Goal: Book appointment/travel/reservation

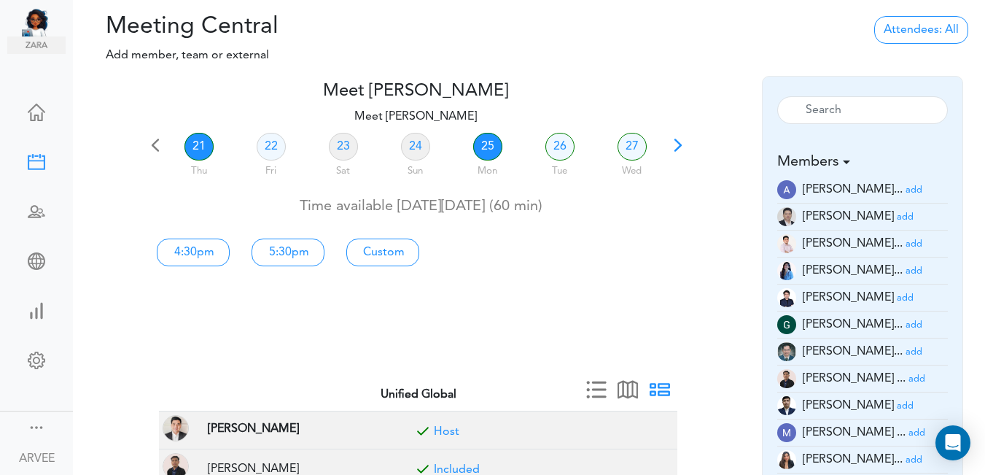
click at [481, 140] on link "25" at bounding box center [487, 147] width 29 height 28
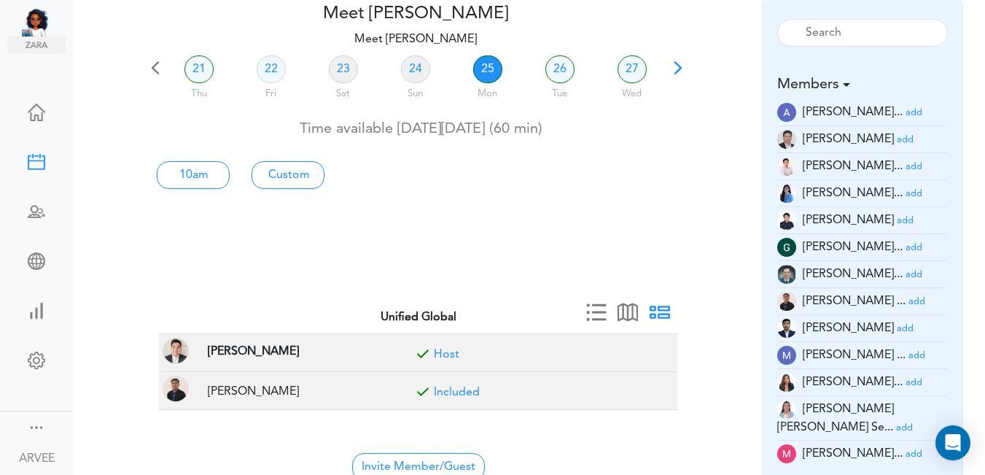
scroll to position [130, 0]
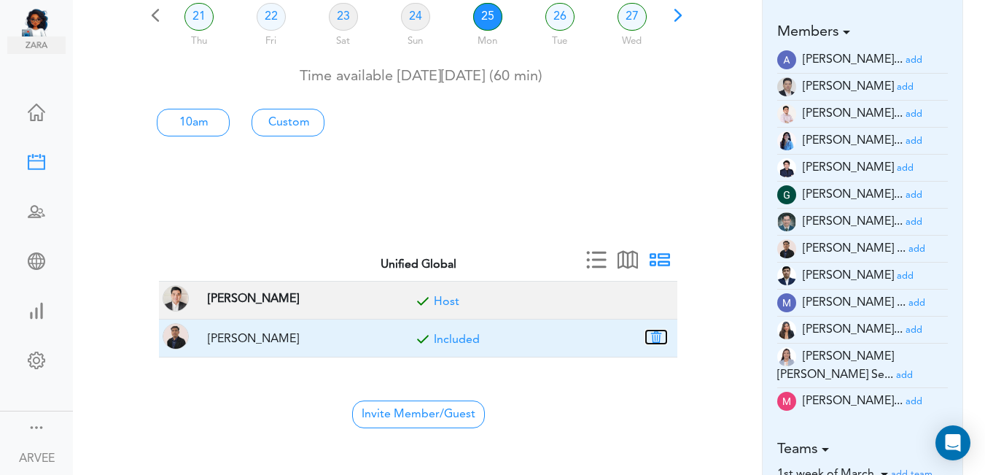
click at [657, 338] on button "button" at bounding box center [656, 336] width 20 height 13
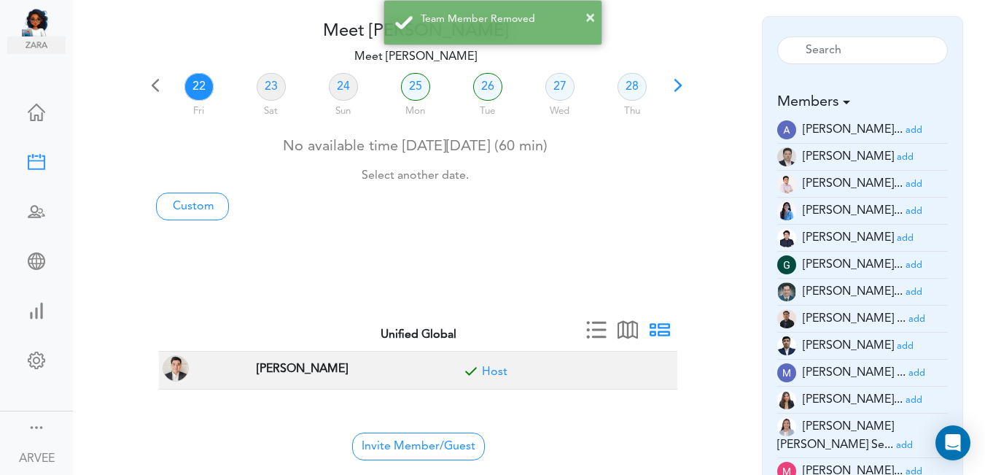
scroll to position [50, 0]
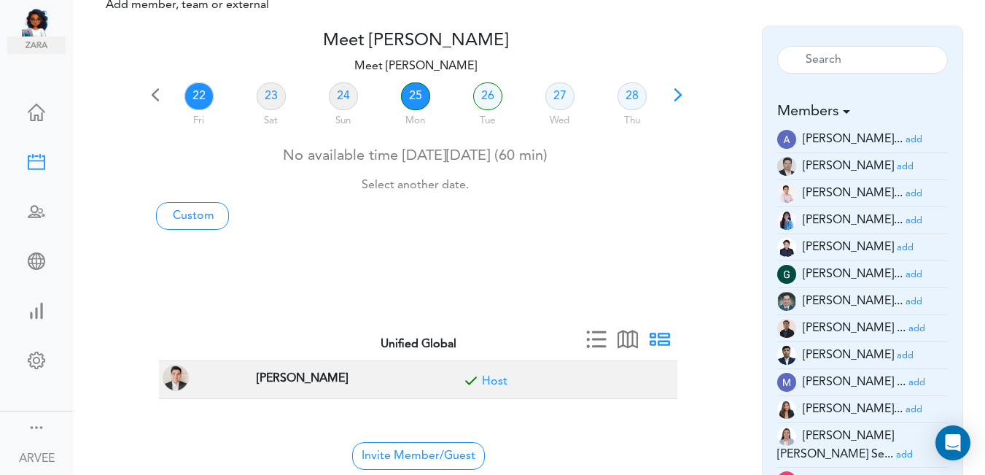
click at [406, 96] on link "25" at bounding box center [415, 96] width 29 height 28
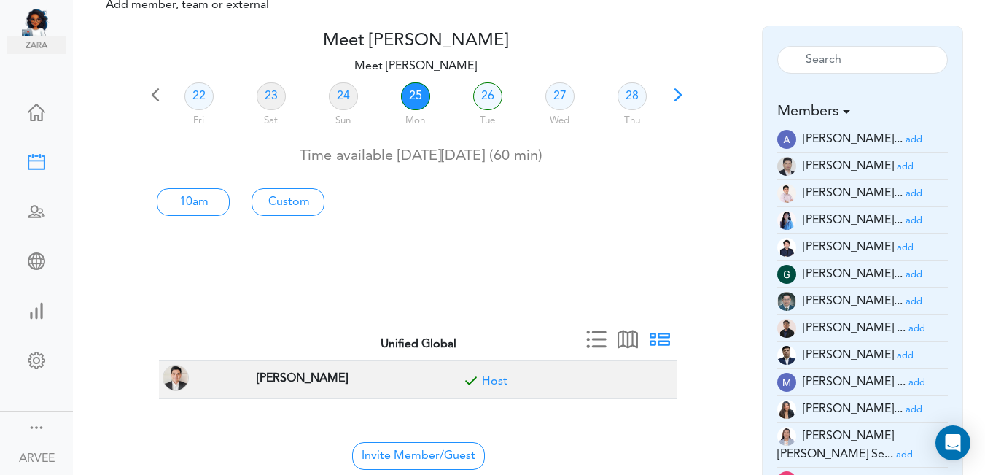
scroll to position [0, 0]
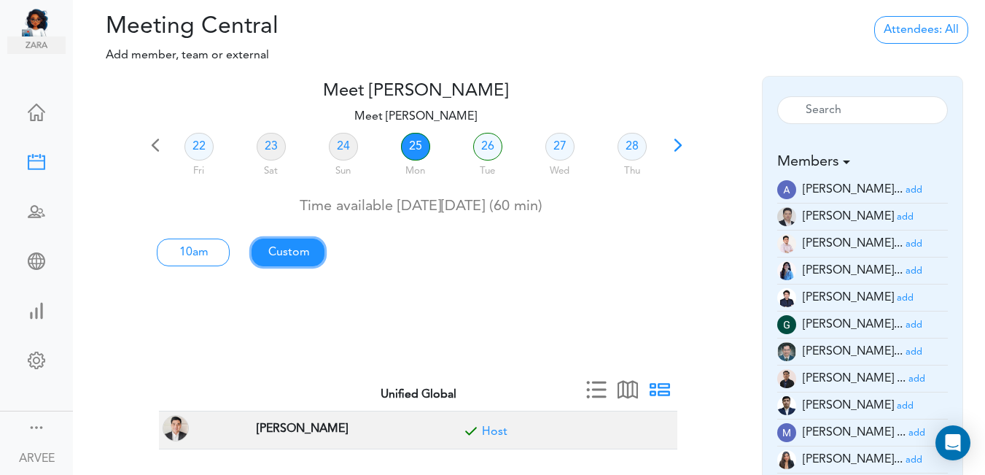
click at [230, 256] on link "Custom" at bounding box center [193, 252] width 73 height 28
type input "Meet [PERSON_NAME]"
type input "[URL][DOMAIN_NAME][SECURITY_DATA]"
type input "[DATE]T10:00"
type input "[DATE]T11:00"
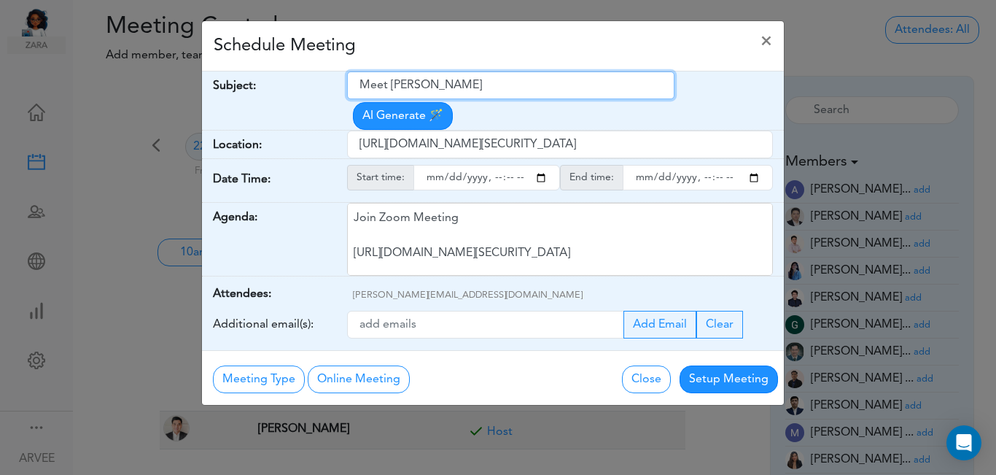
drag, startPoint x: 361, startPoint y: 86, endPoint x: 491, endPoint y: 90, distance: 130.6
click at [499, 90] on input "Meet [PERSON_NAME]" at bounding box center [510, 85] width 327 height 28
paste input "[PERSON_NAME]"
click at [358, 87] on input "[PERSON_NAME]" at bounding box center [510, 85] width 327 height 28
type input "ABG Client: [PERSON_NAME]"
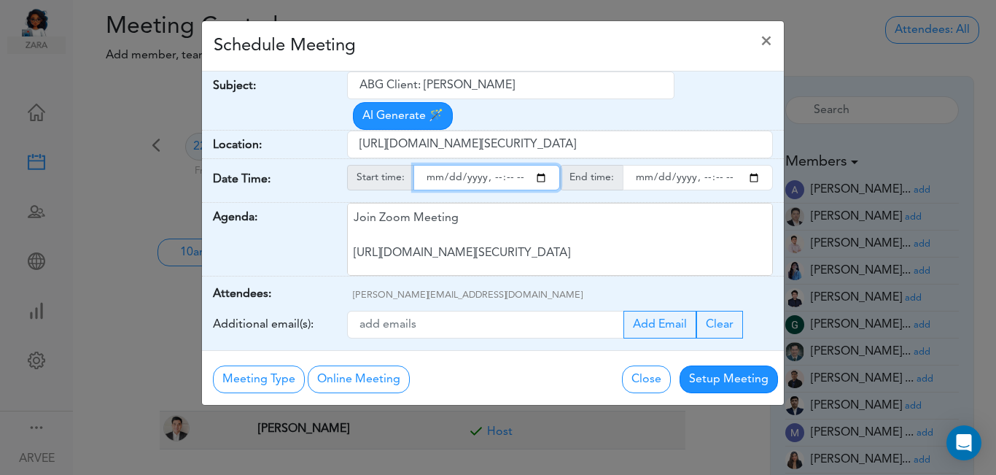
click at [542, 165] on input "starttime" at bounding box center [486, 178] width 147 height 26
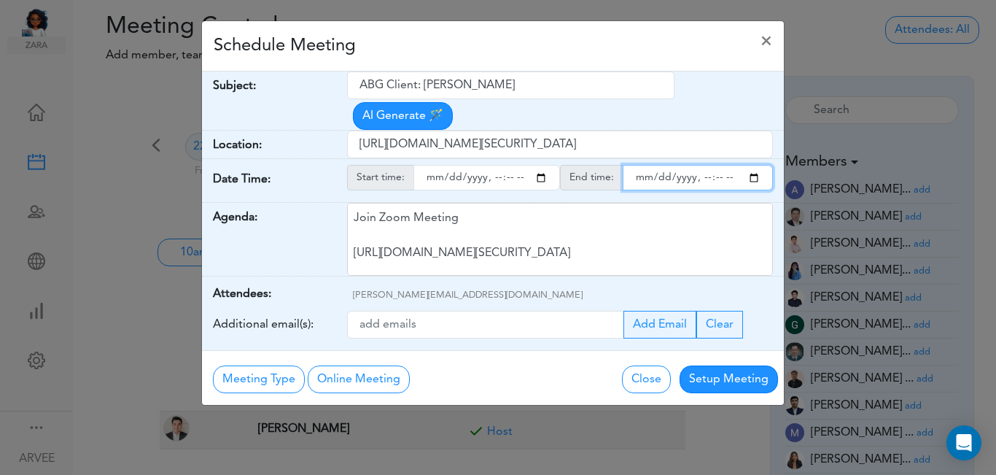
type input "[DATE]T13:00"
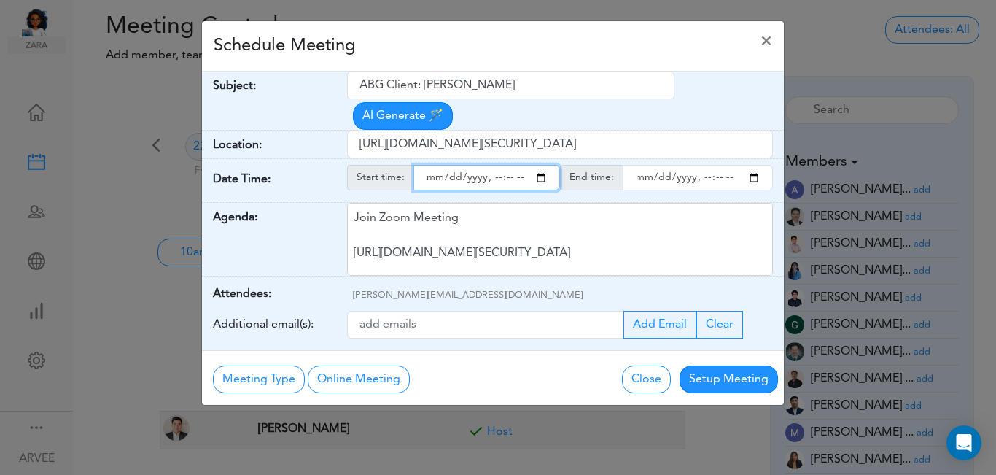
click at [753, 165] on input "endtime" at bounding box center [698, 178] width 150 height 26
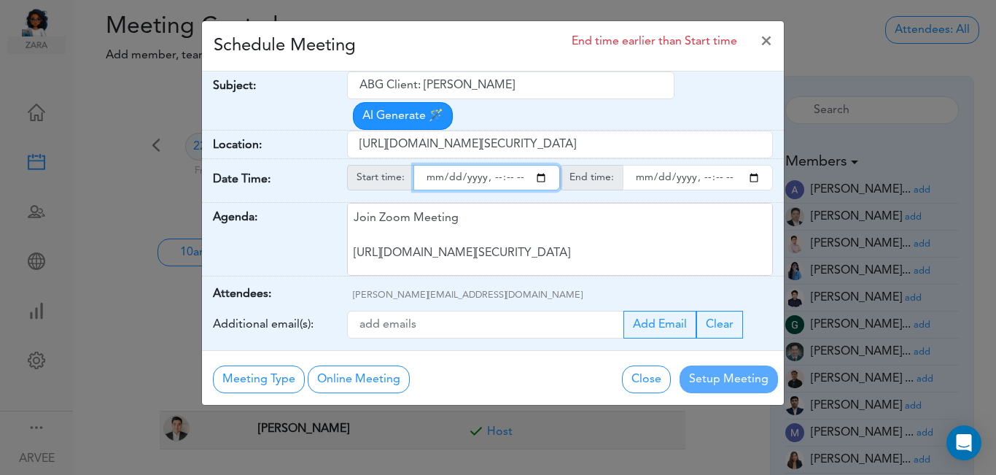
click at [715, 165] on input "endtime" at bounding box center [698, 178] width 150 height 26
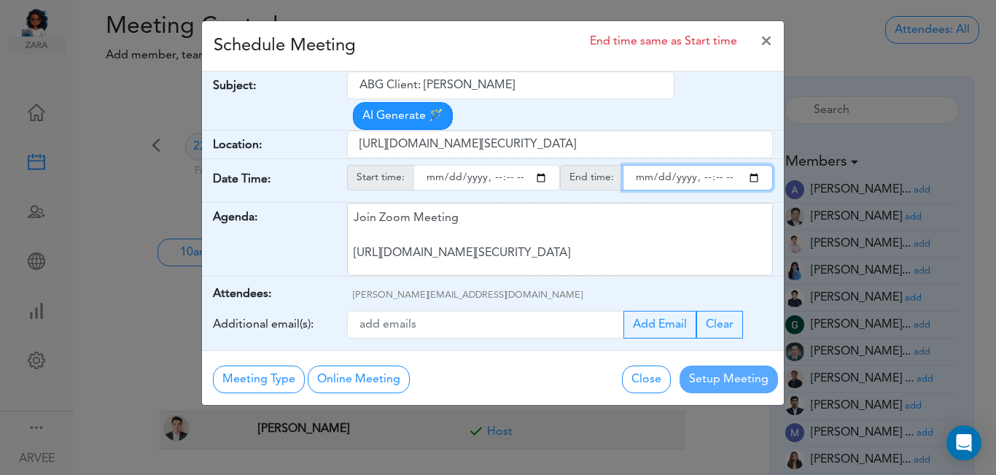
click at [715, 165] on input "endtime" at bounding box center [698, 178] width 150 height 26
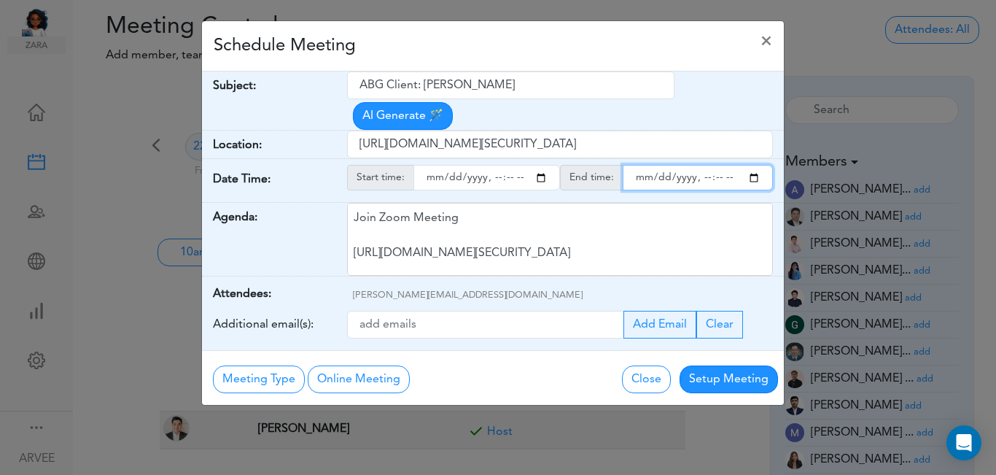
type input "[DATE]T13:30"
click at [494, 55] on div "Schedule Meeting ×" at bounding box center [493, 46] width 582 height 50
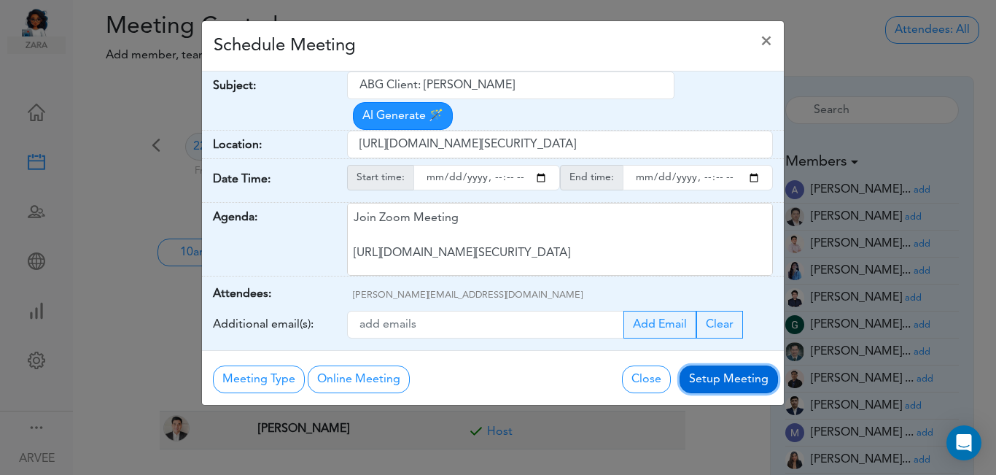
click at [714, 365] on button "Setup Meeting" at bounding box center [729, 379] width 98 height 28
